Goal: Check status: Check status

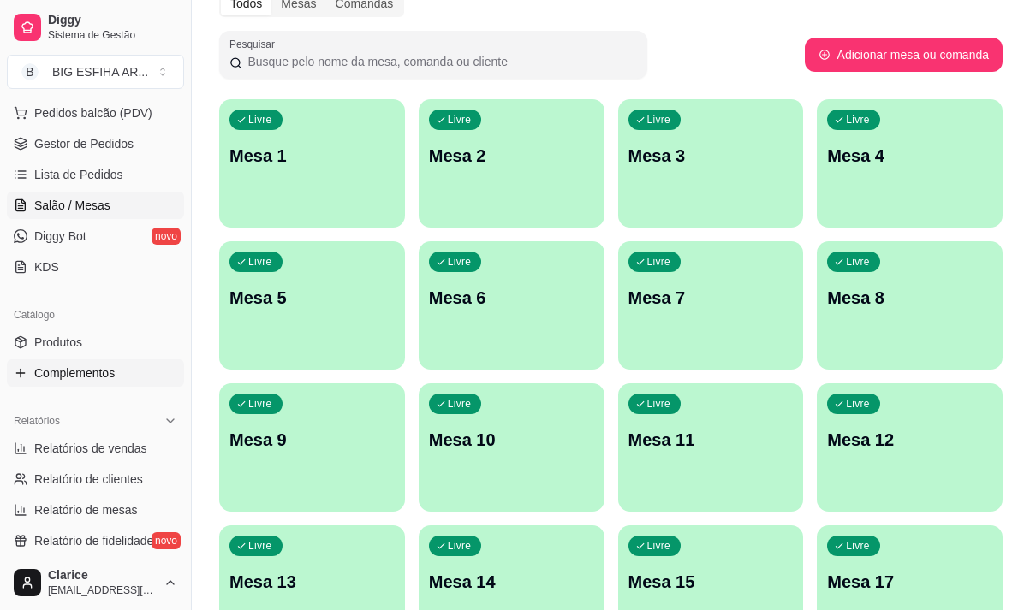
scroll to position [257, 0]
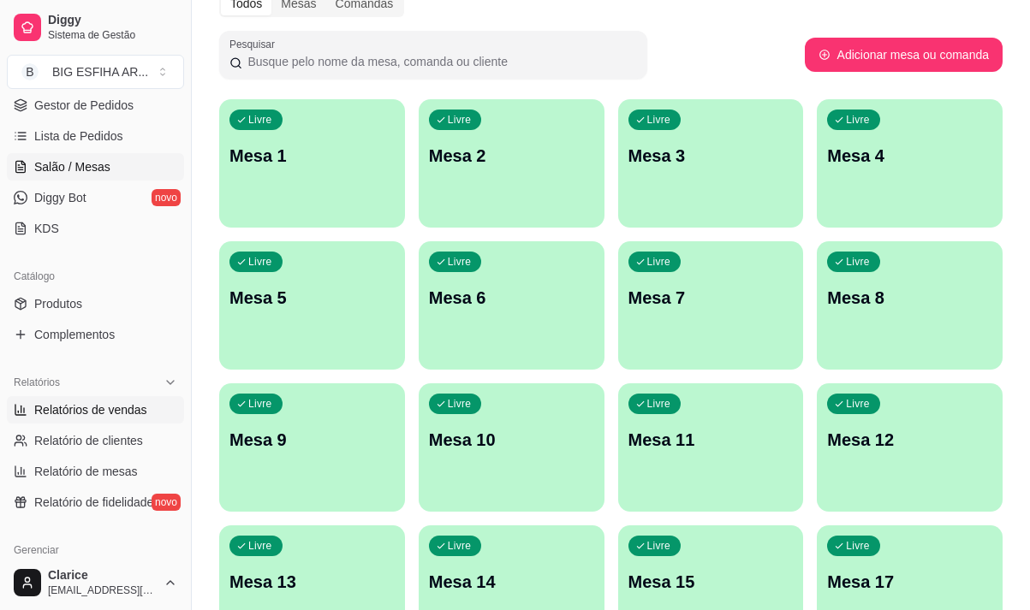
click at [109, 408] on span "Relatórios de vendas" at bounding box center [90, 409] width 113 height 17
select select "ALL"
select select "0"
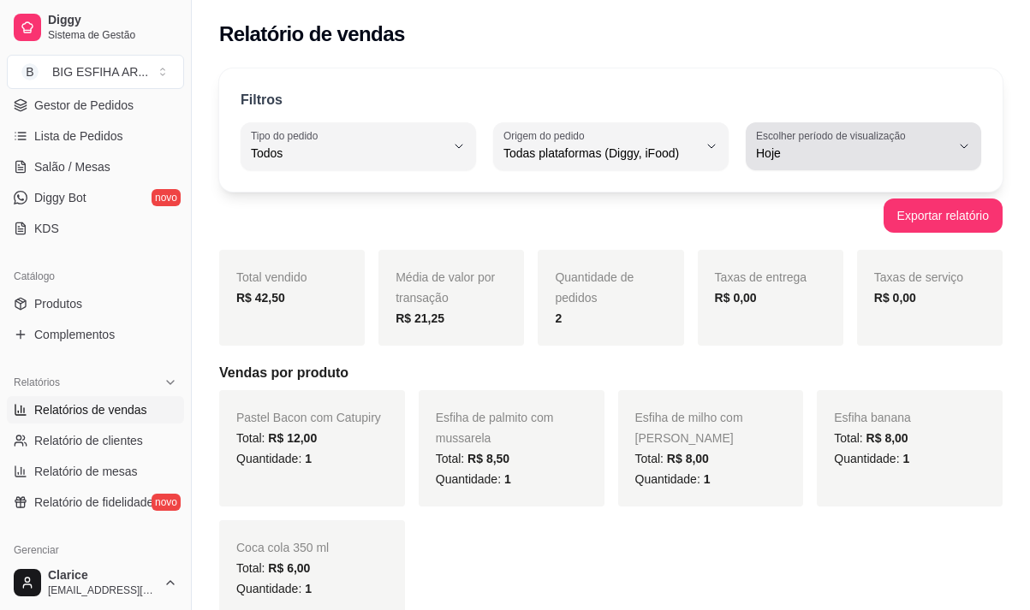
click at [813, 144] on div "Hoje" at bounding box center [853, 146] width 194 height 34
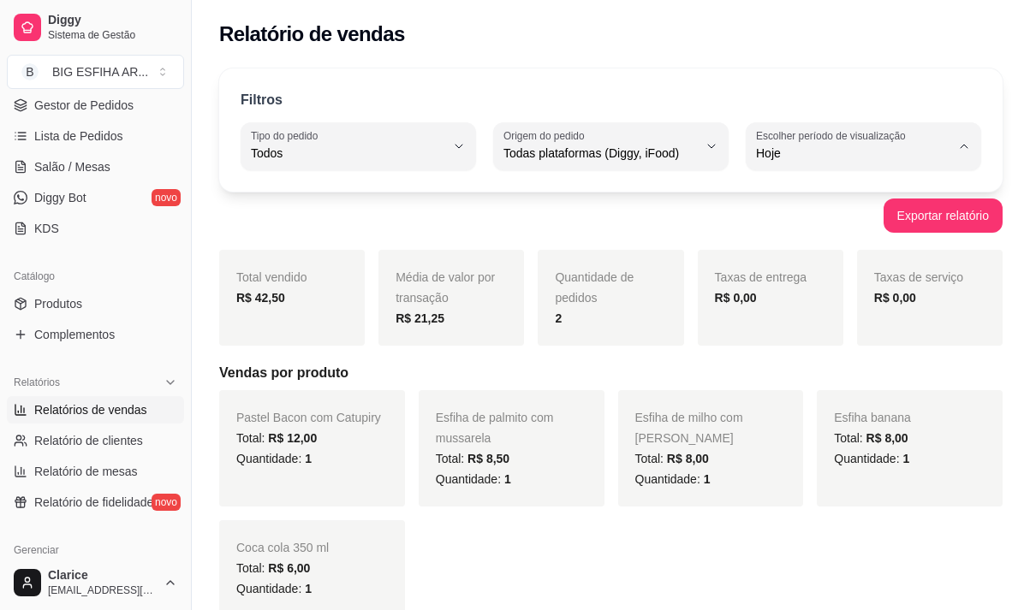
click at [779, 243] on li "7 dias" at bounding box center [863, 250] width 213 height 27
type input "7"
select select "7"
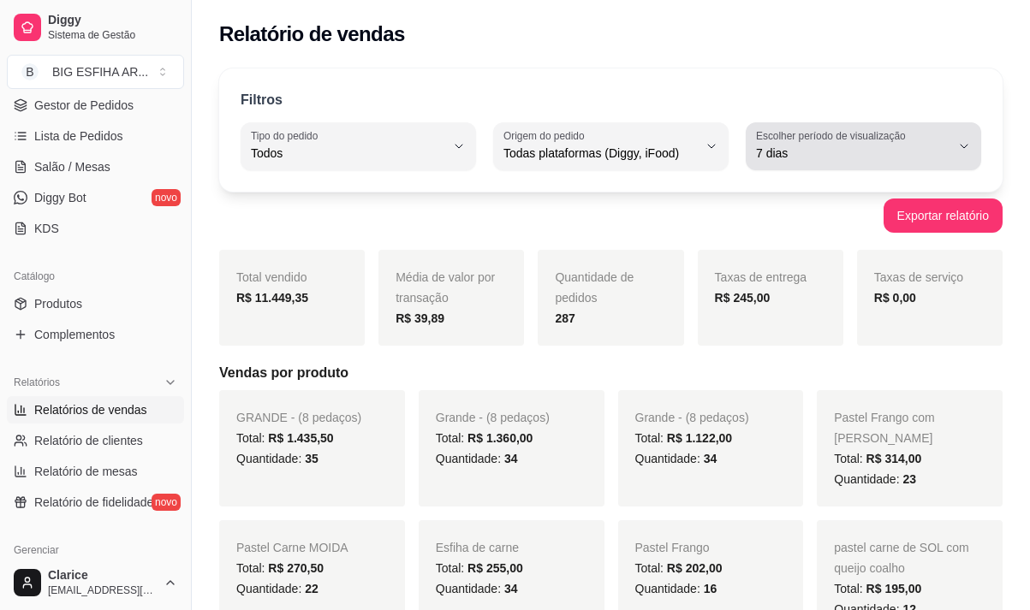
click at [811, 137] on label "Escolher período de visualização" at bounding box center [833, 135] width 155 height 15
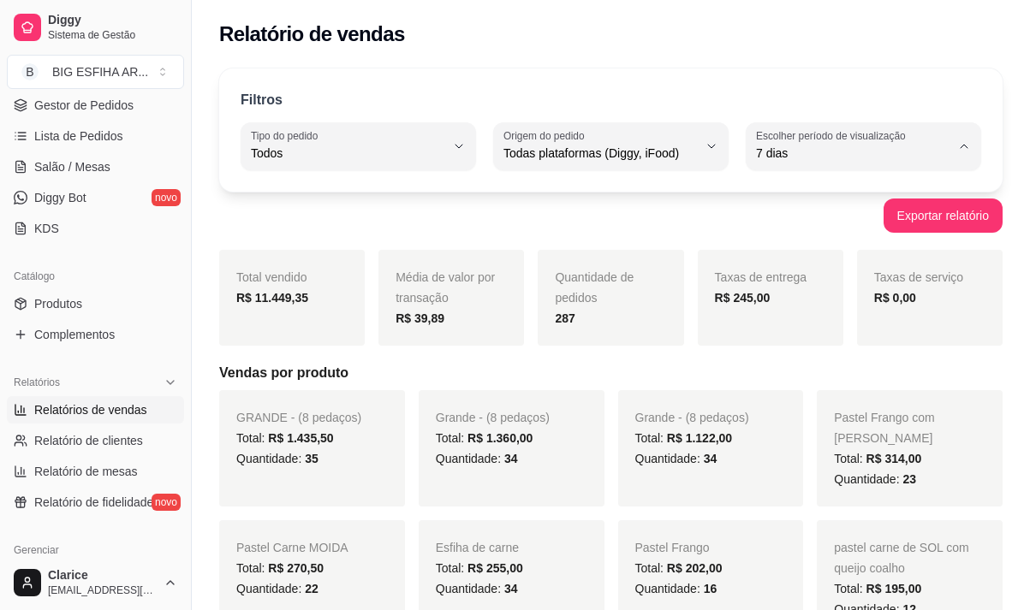
click at [798, 223] on span "Ontem" at bounding box center [854, 222] width 183 height 16
type input "1"
select select "1"
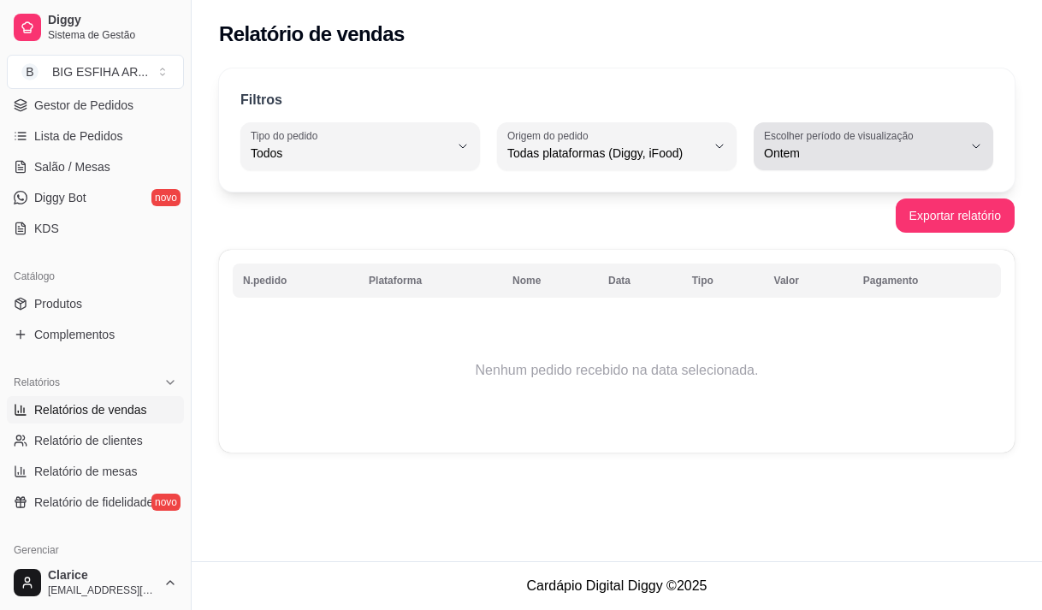
click at [809, 147] on span "Ontem" at bounding box center [863, 153] width 199 height 17
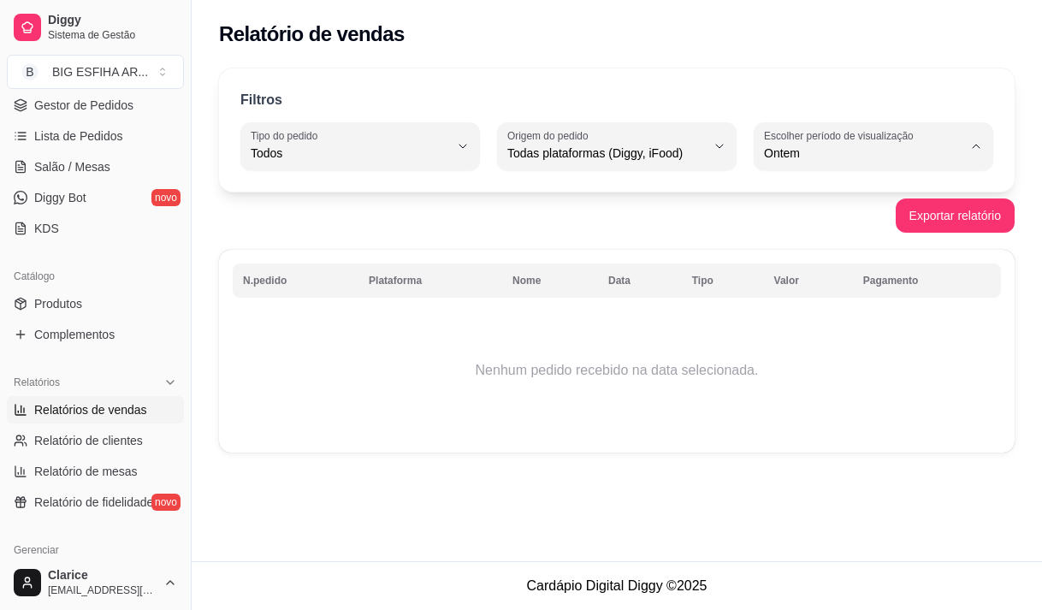
click at [816, 191] on span "Hoje" at bounding box center [865, 194] width 187 height 16
type input "0"
select select "0"
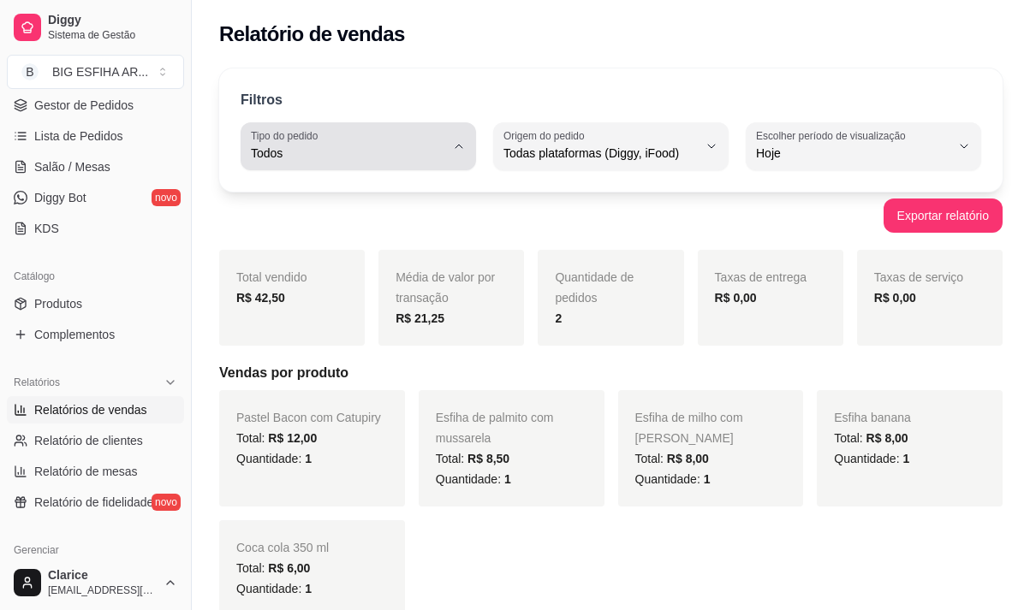
click at [352, 139] on div "Todos" at bounding box center [348, 146] width 194 height 34
